Goal: Task Accomplishment & Management: Complete application form

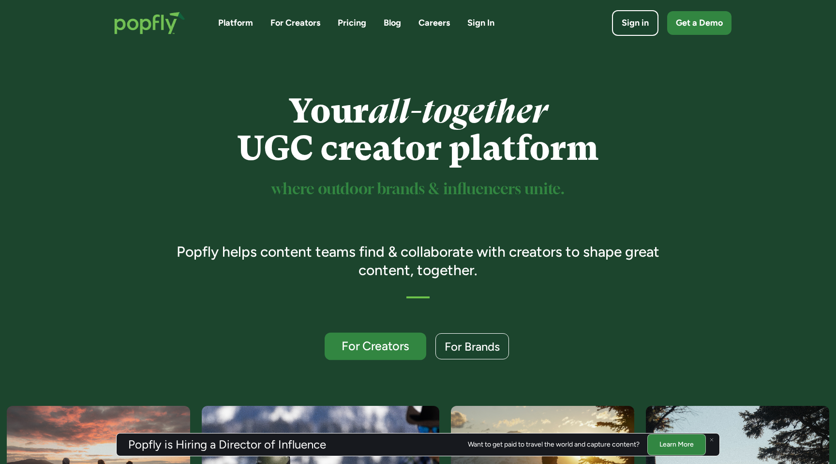
click at [358, 350] on div "For Creators" at bounding box center [375, 346] width 83 height 13
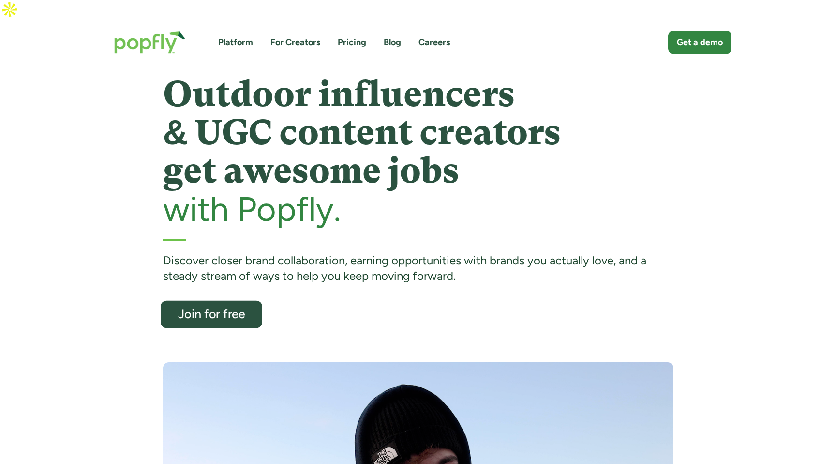
click at [183, 303] on link "Join for free" at bounding box center [212, 314] width 102 height 28
